Goal: Navigation & Orientation: Understand site structure

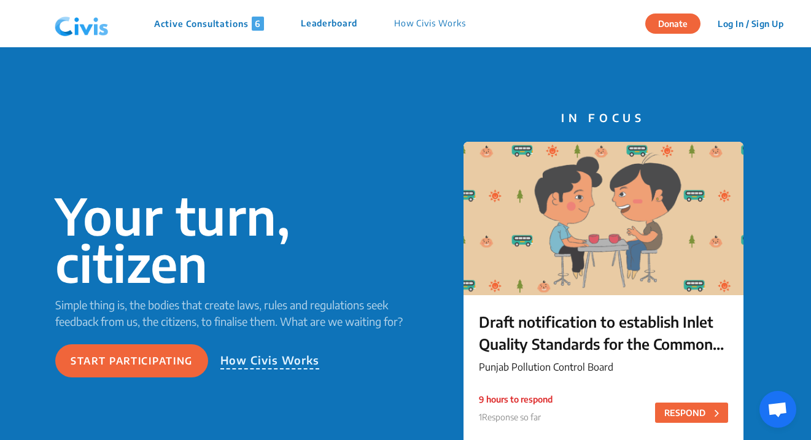
click at [340, 24] on p "Leaderboard" at bounding box center [329, 24] width 57 height 14
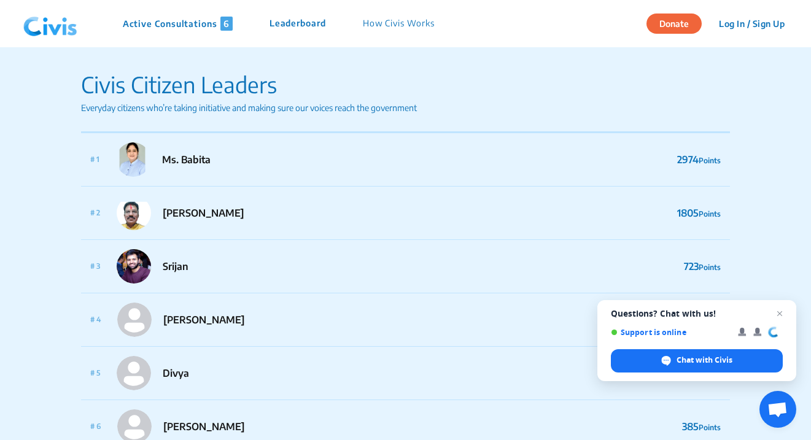
click at [385, 26] on p "How Civis Works" at bounding box center [399, 24] width 72 height 14
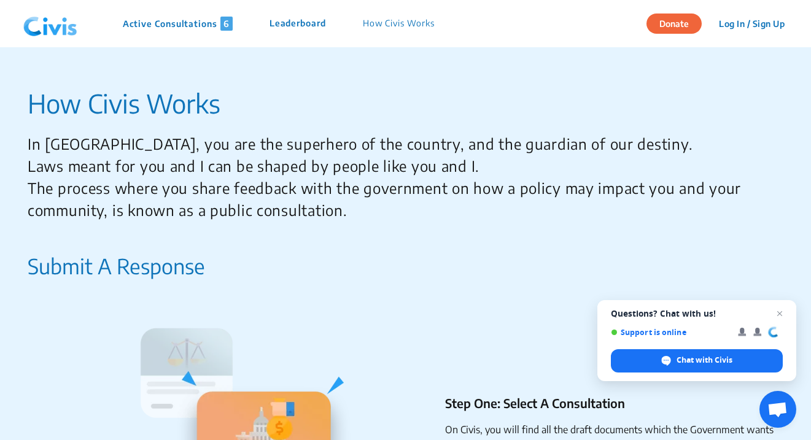
click at [60, 21] on img at bounding box center [50, 24] width 64 height 37
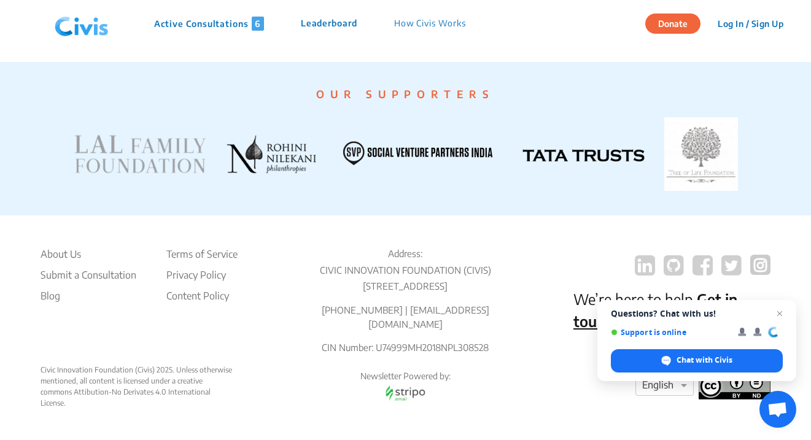
scroll to position [2464, 0]
click at [64, 247] on li "About Us" at bounding box center [89, 254] width 96 height 15
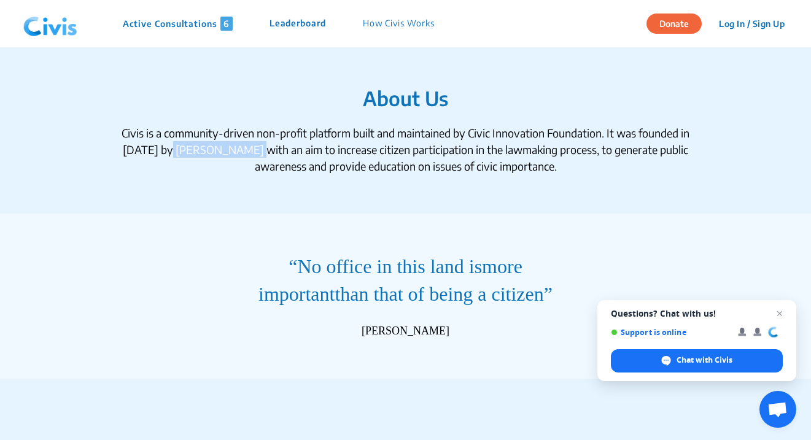
drag, startPoint x: 171, startPoint y: 152, endPoint x: 252, endPoint y: 152, distance: 81.7
click at [252, 152] on div "Civis is a community-driven non-profit platform built and maintained by Civic I…" at bounding box center [406, 150] width 590 height 50
copy div "[PERSON_NAME]"
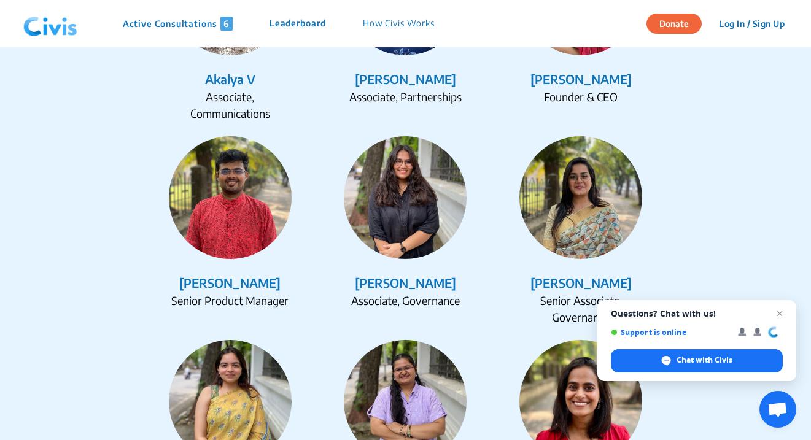
scroll to position [1660, 0]
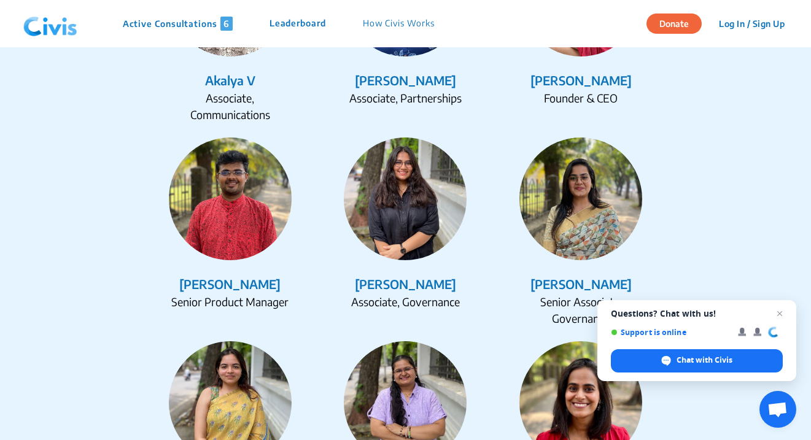
click at [596, 223] on img at bounding box center [581, 199] width 123 height 123
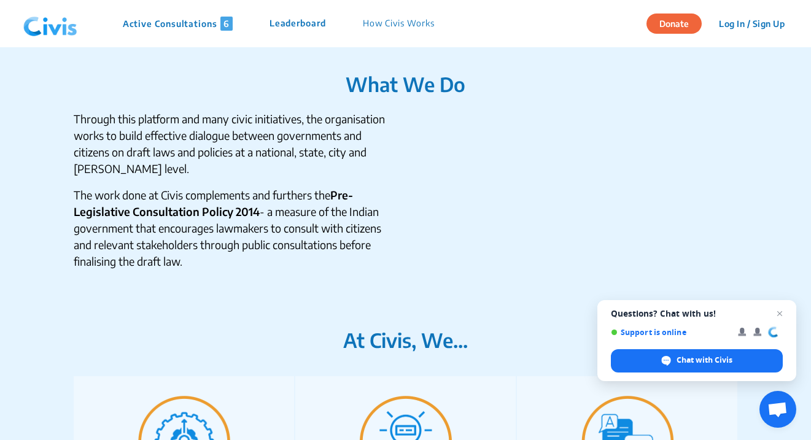
scroll to position [365, 0]
